Goal: Browse casually

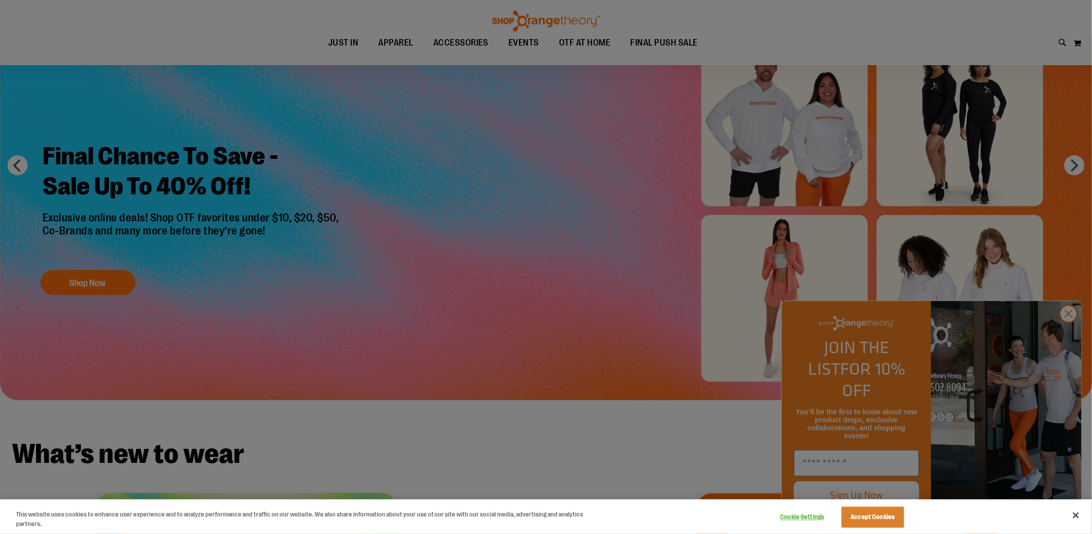
scroll to position [100, 0]
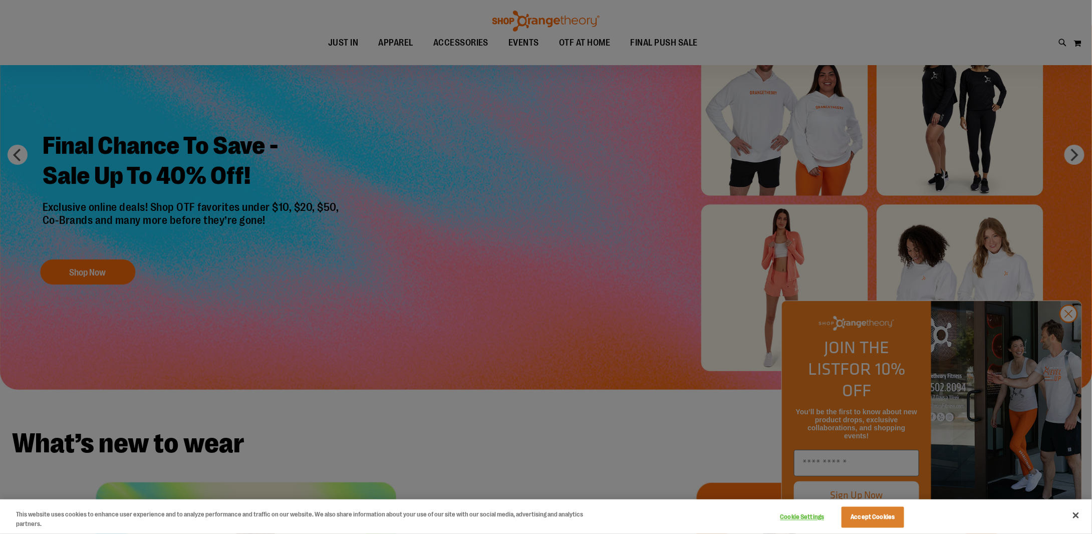
drag, startPoint x: 1073, startPoint y: 333, endPoint x: 1062, endPoint y: 335, distance: 10.7
click at [1073, 334] on div at bounding box center [546, 267] width 1092 height 534
click at [874, 521] on button "Accept Cookies" at bounding box center [872, 517] width 63 height 21
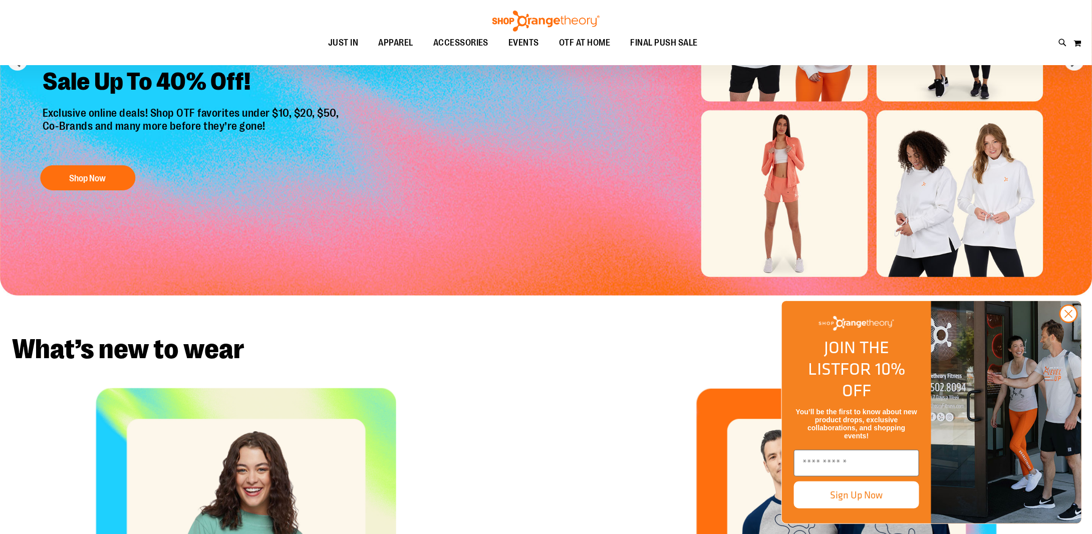
scroll to position [200, 0]
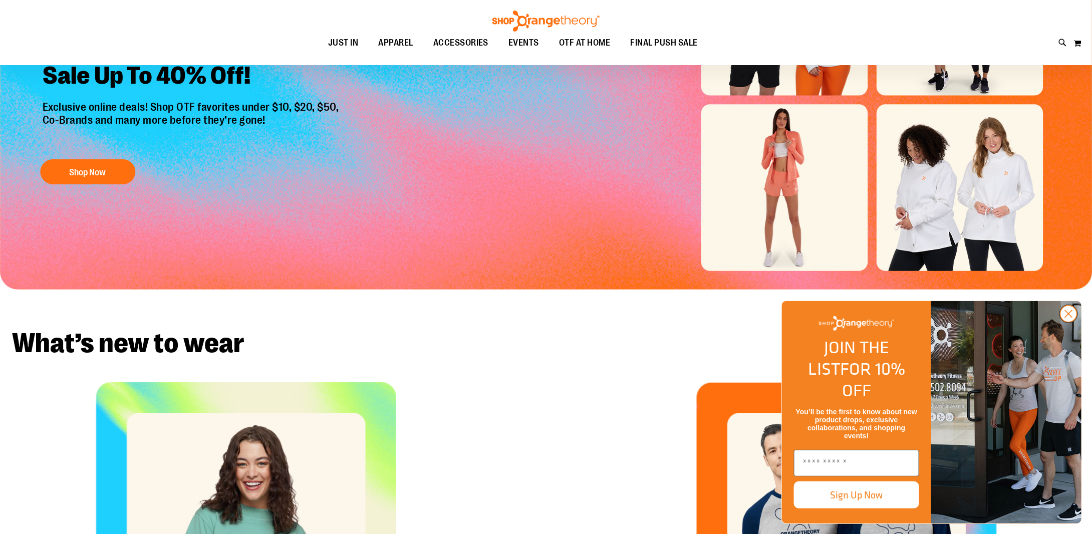
click at [1070, 317] on icon "Close dialog" at bounding box center [1068, 313] width 7 height 7
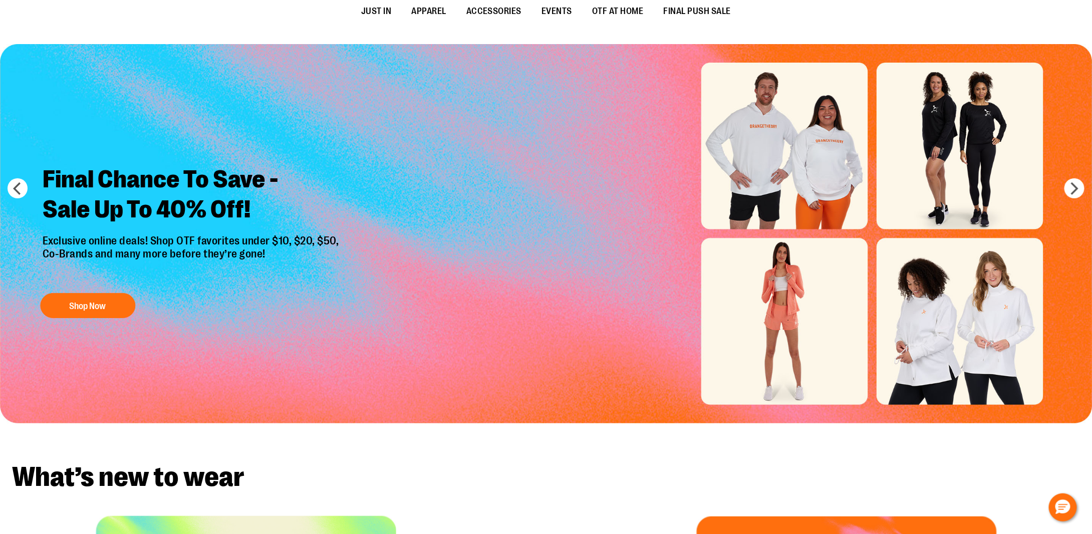
scroll to position [0, 0]
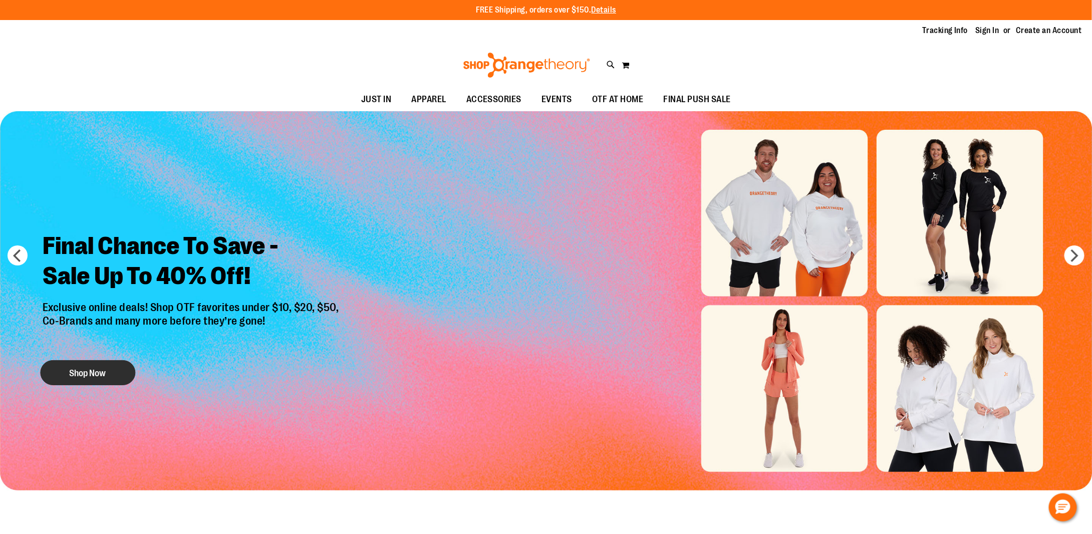
click at [104, 378] on button "Shop Now" at bounding box center [87, 372] width 95 height 25
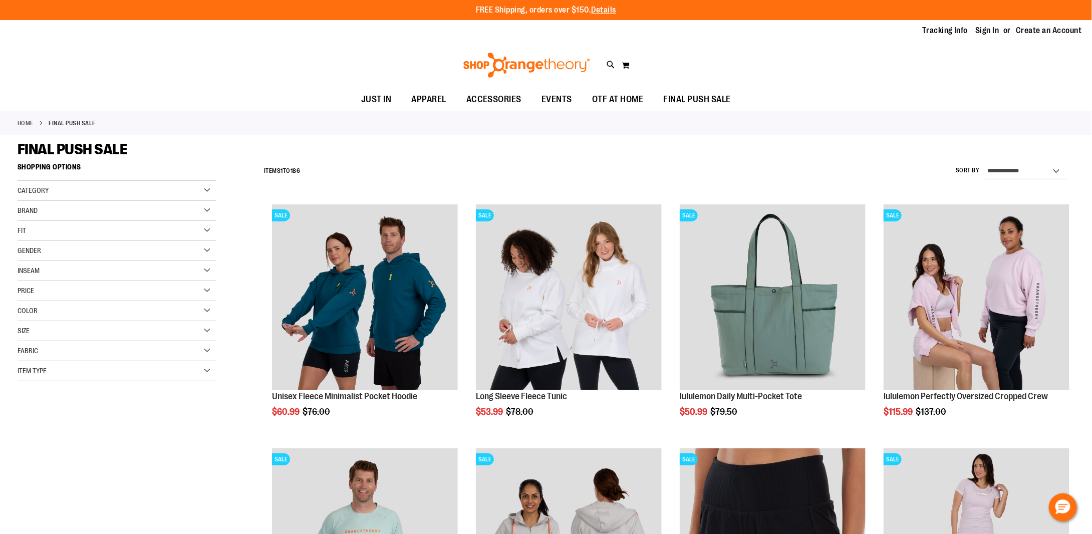
click at [572, 65] on img at bounding box center [527, 65] width 130 height 25
